Goal: Check status

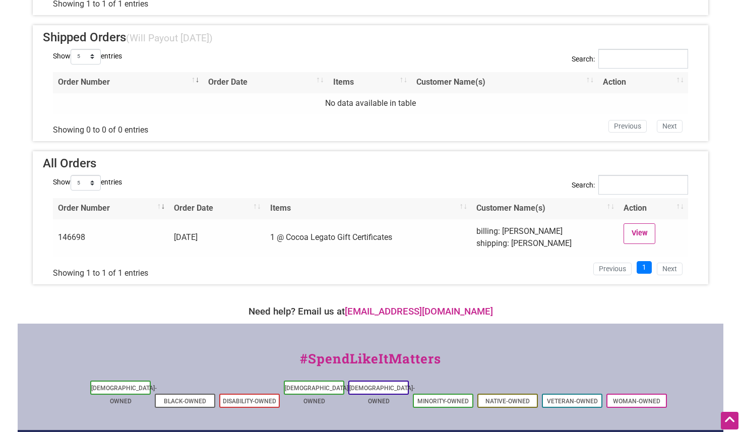
scroll to position [238, 0]
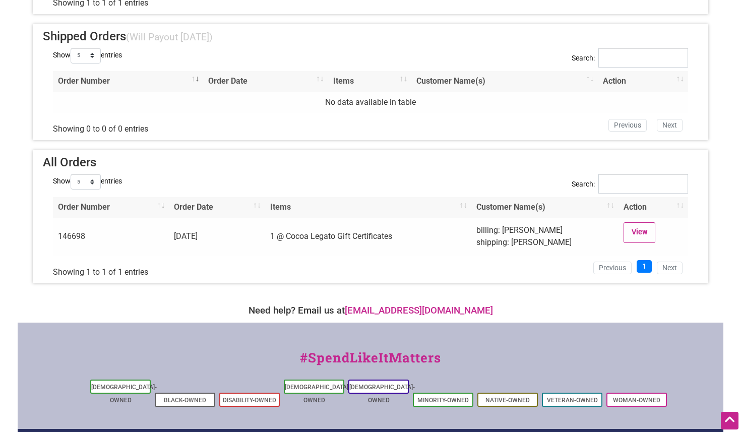
click at [673, 267] on li "Next" at bounding box center [670, 268] width 35 height 16
click at [645, 239] on link "View" at bounding box center [640, 232] width 32 height 21
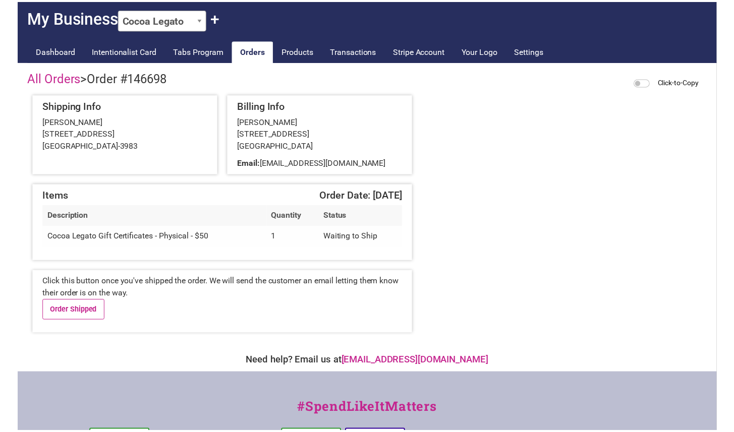
scroll to position [43, 0]
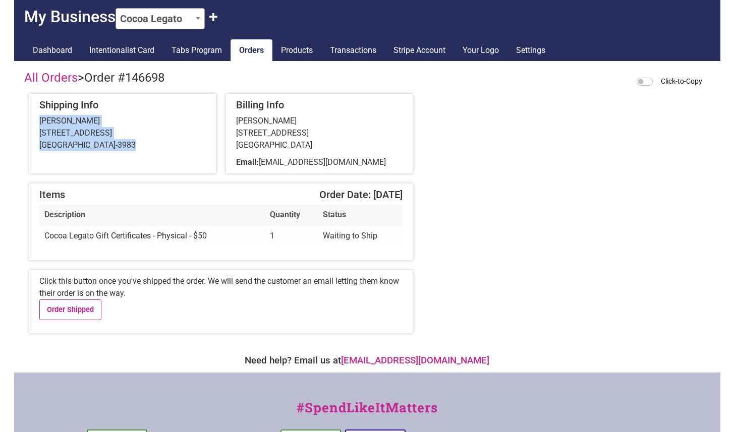
drag, startPoint x: 129, startPoint y: 146, endPoint x: 36, endPoint y: 121, distance: 96.5
click at [36, 121] on div "Shipping Info [PERSON_NAME] [STREET_ADDRESS]" at bounding box center [122, 134] width 187 height 80
copy div "[PERSON_NAME] [STREET_ADDRESS]"
